Goal: Task Accomplishment & Management: Manage account settings

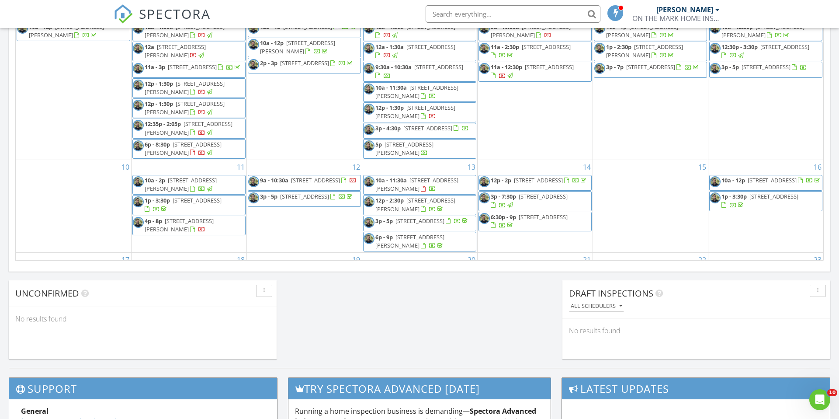
scroll to position [796, 840]
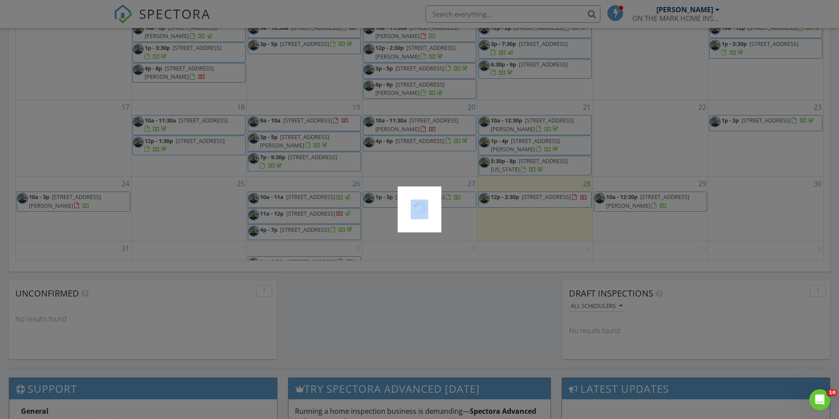
click at [69, 213] on div at bounding box center [419, 209] width 839 height 419
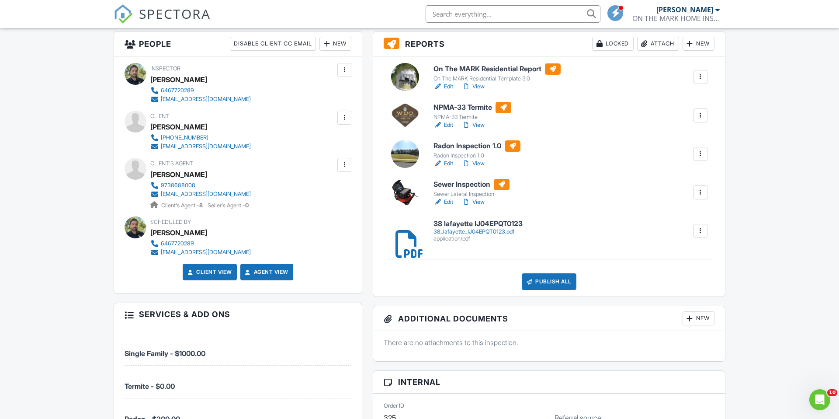
click at [459, 68] on h6 "On The MARK Residential Report" at bounding box center [497, 68] width 127 height 11
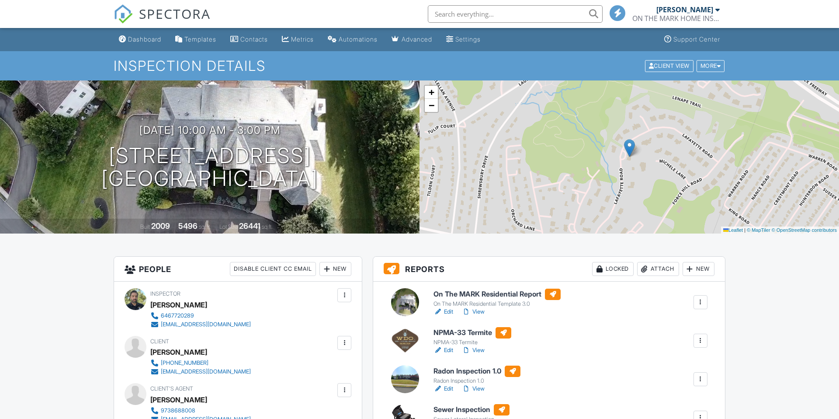
scroll to position [73, 0]
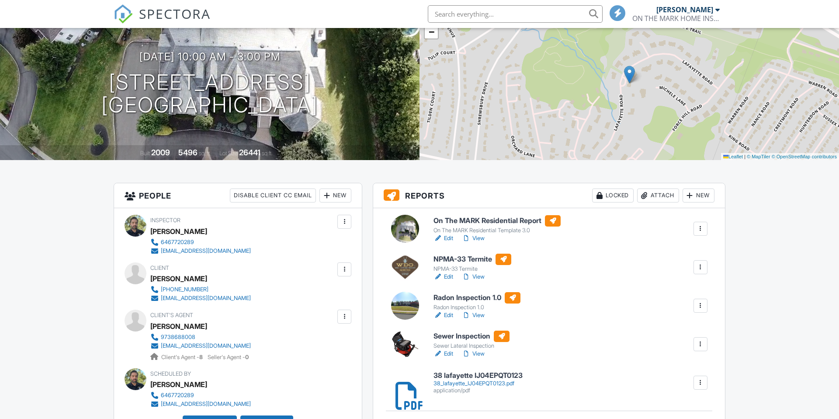
click at [481, 223] on h6 "On The MARK Residential Report" at bounding box center [497, 220] width 127 height 11
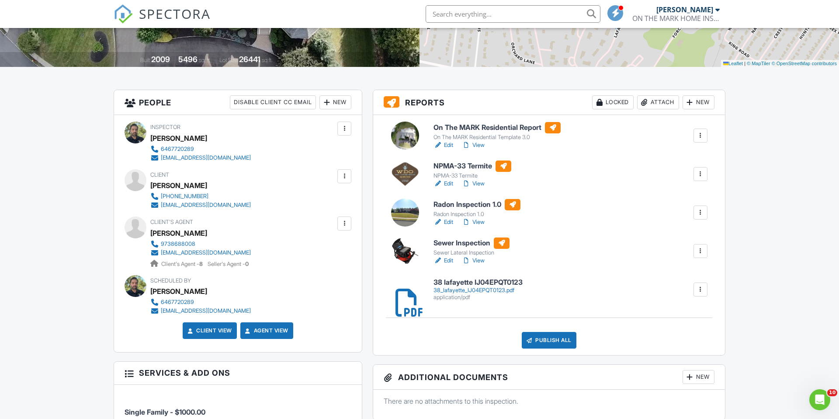
click at [438, 203] on h6 "Radon Inspection 1.0" at bounding box center [477, 204] width 87 height 11
click at [548, 339] on div "Publish All" at bounding box center [549, 340] width 55 height 17
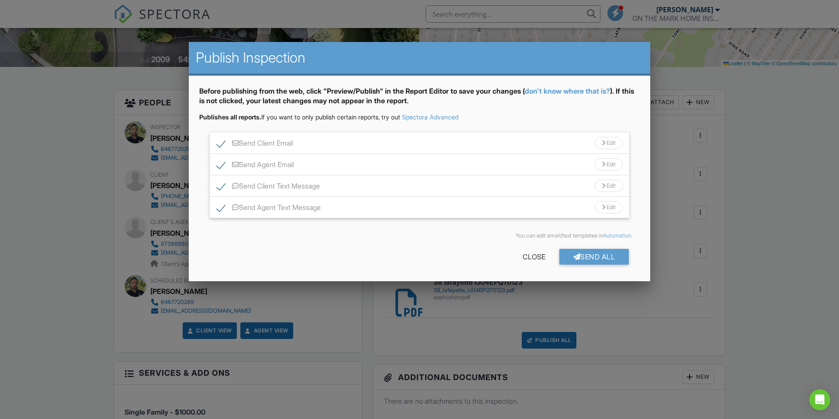
click at [588, 259] on div "Send All" at bounding box center [594, 257] width 70 height 16
